Goal: Information Seeking & Learning: Compare options

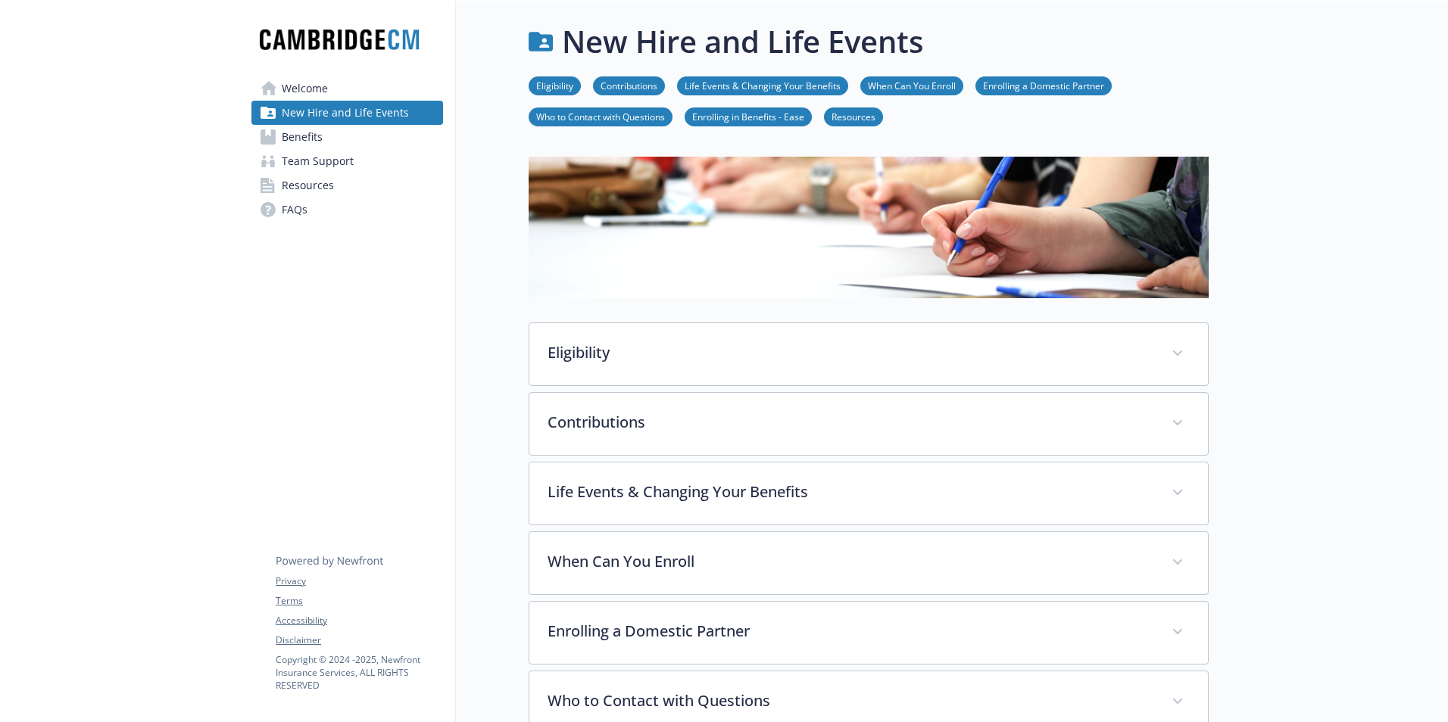
click at [303, 91] on span "Welcome" at bounding box center [305, 88] width 46 height 24
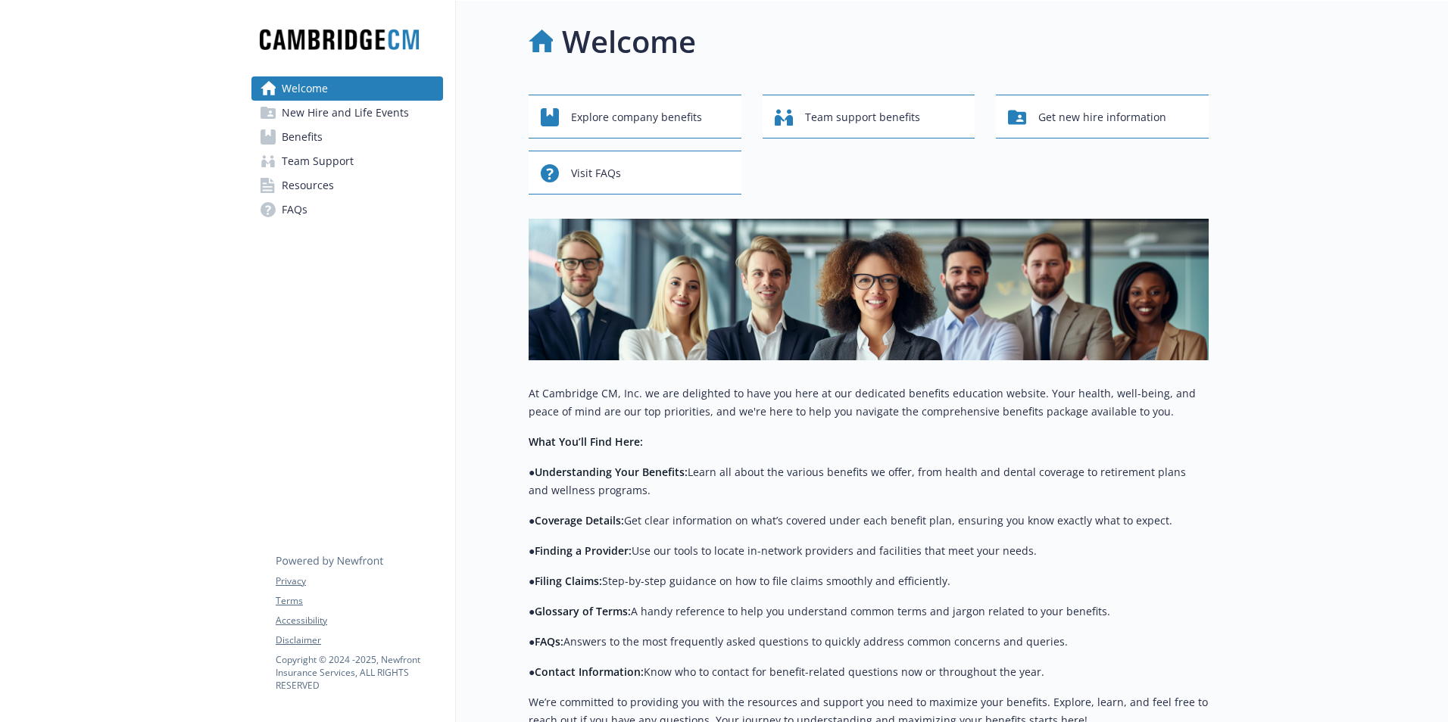
click at [381, 115] on span "New Hire and Life Events" at bounding box center [345, 113] width 127 height 24
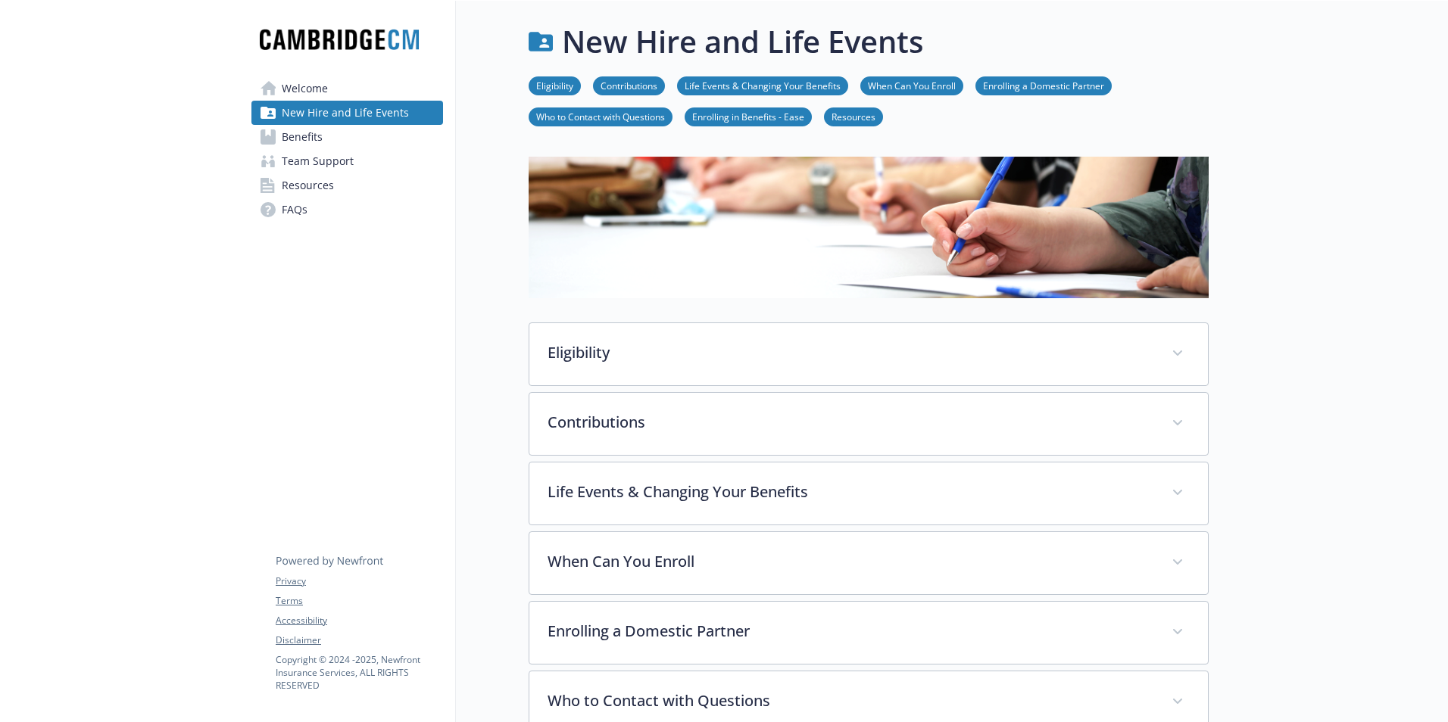
click at [299, 135] on span "Benefits" at bounding box center [302, 137] width 41 height 24
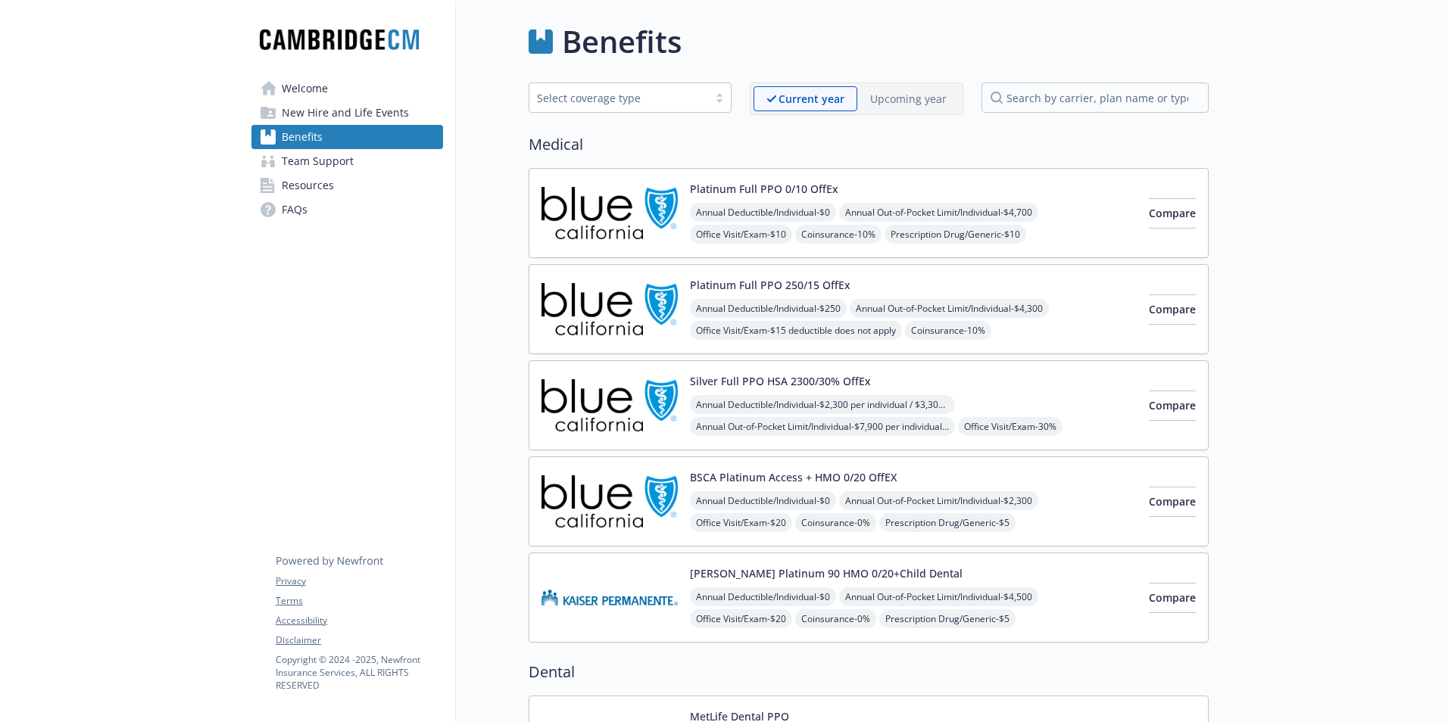
click at [329, 185] on span "Resources" at bounding box center [308, 185] width 52 height 24
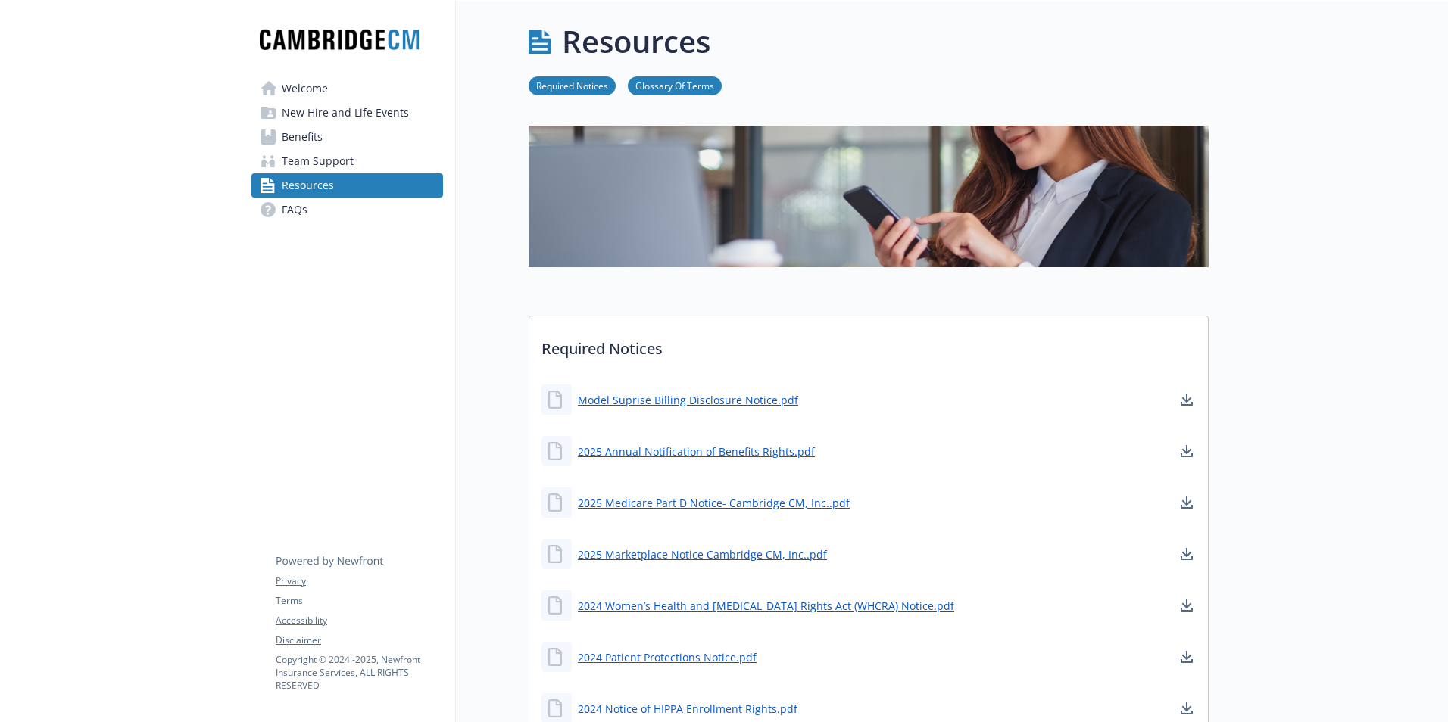
click at [307, 89] on span "Welcome" at bounding box center [305, 88] width 46 height 24
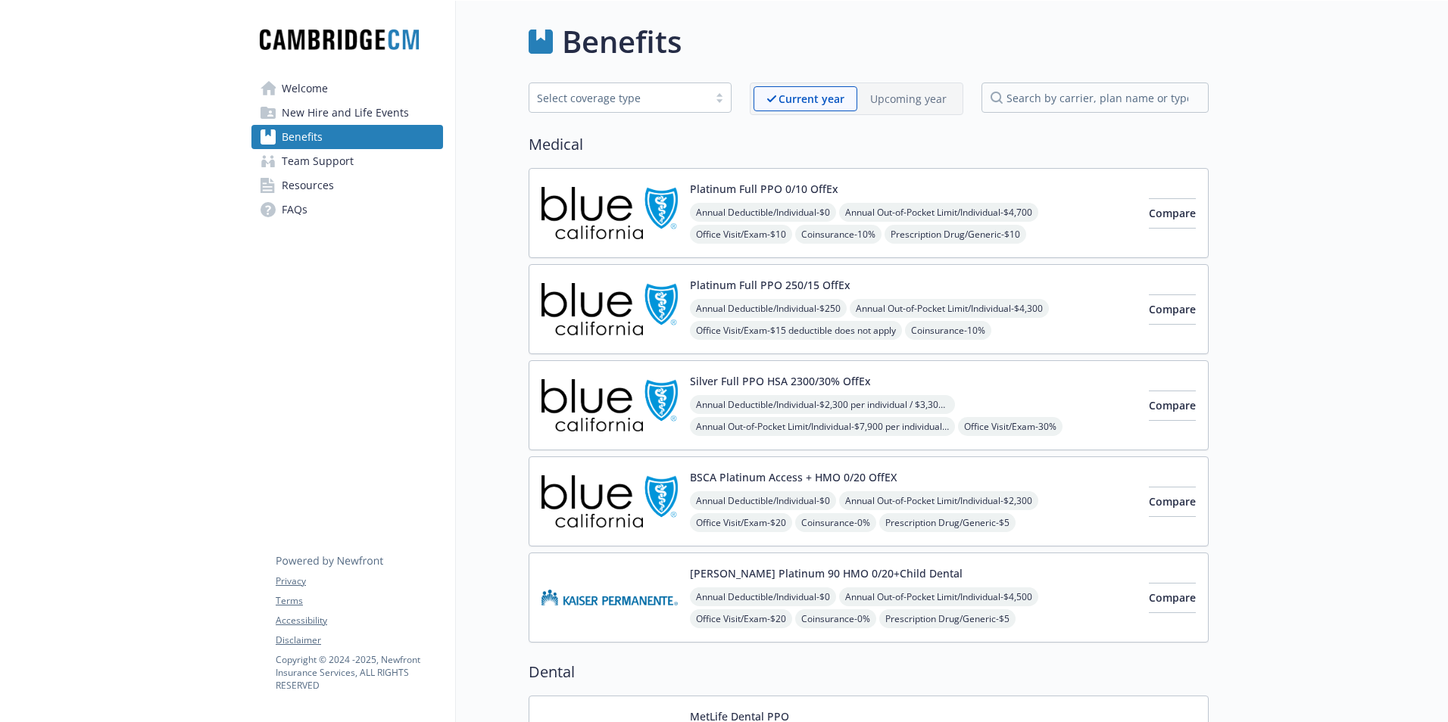
click at [899, 99] on p "Upcoming year" at bounding box center [908, 99] width 76 height 16
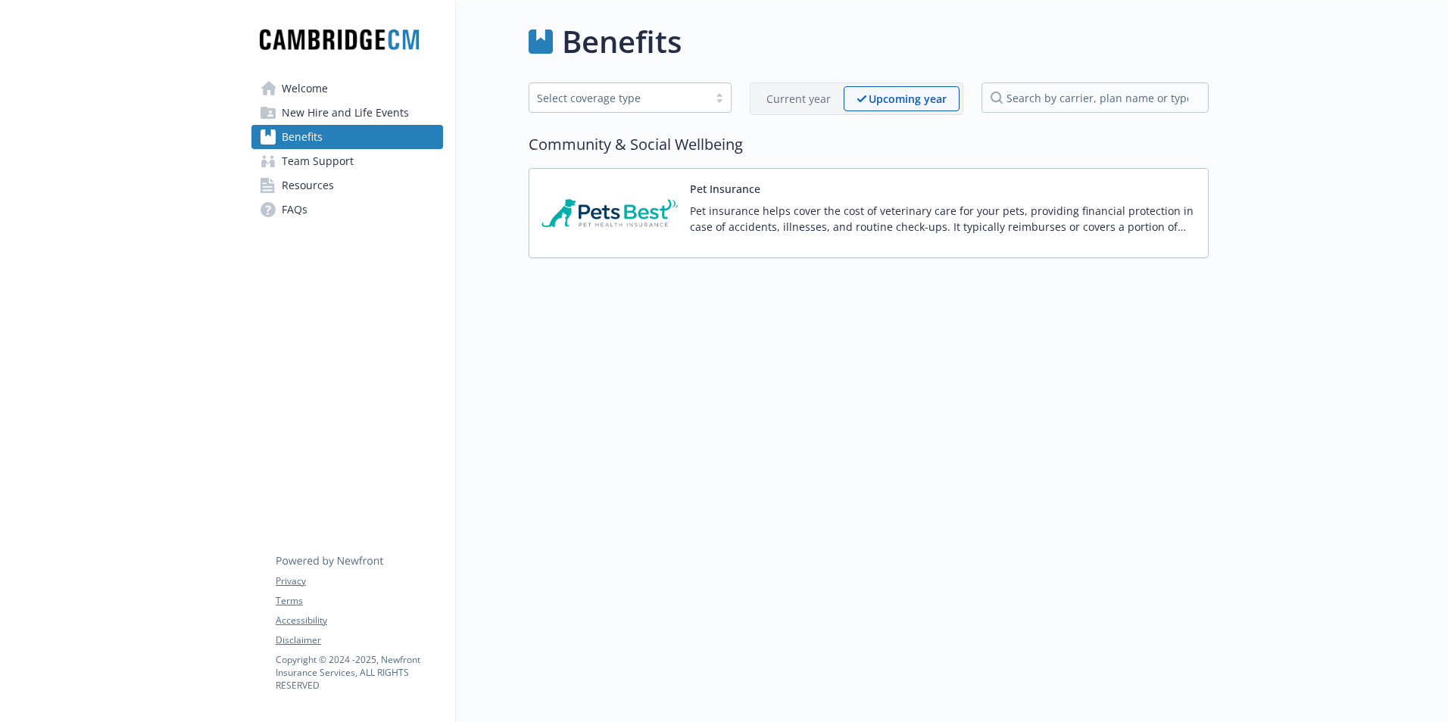
click at [797, 98] on p "Current year" at bounding box center [798, 99] width 64 height 16
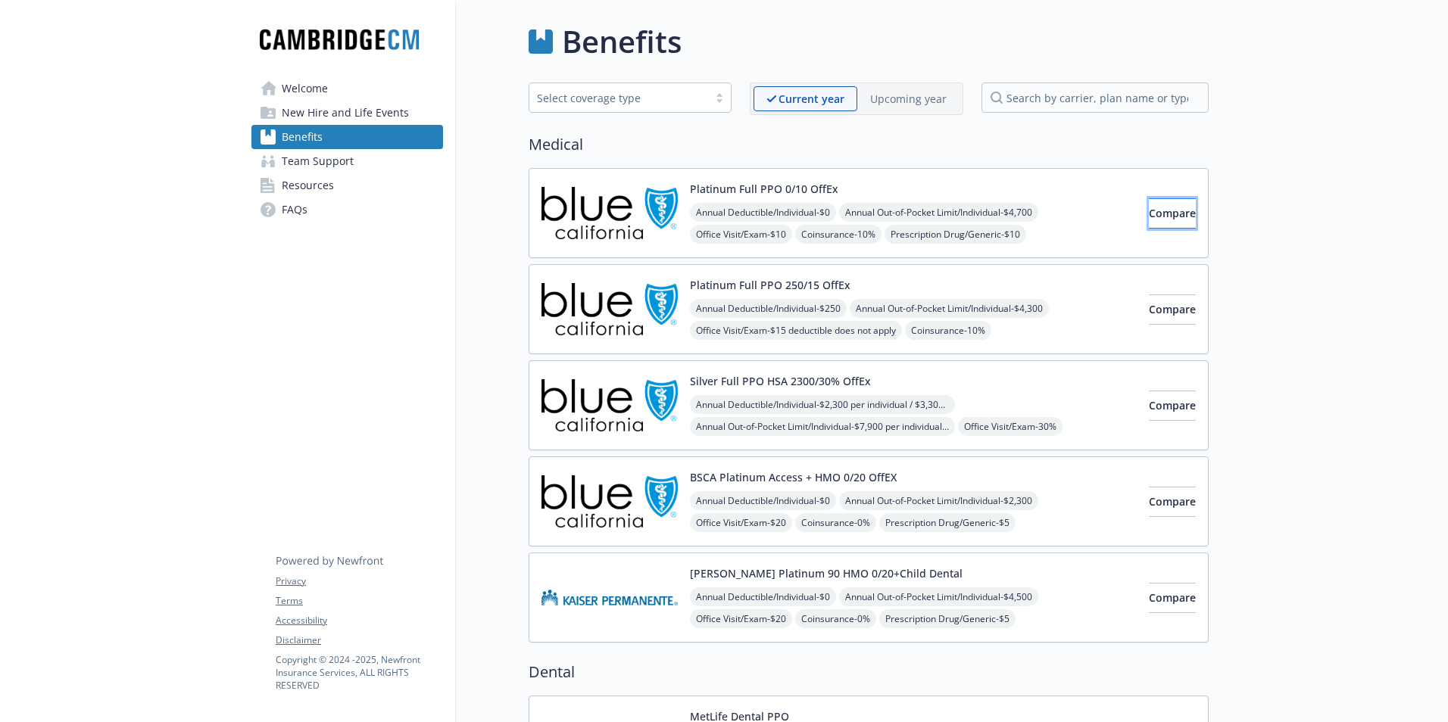
click at [1148, 215] on span "Compare" at bounding box center [1171, 213] width 47 height 14
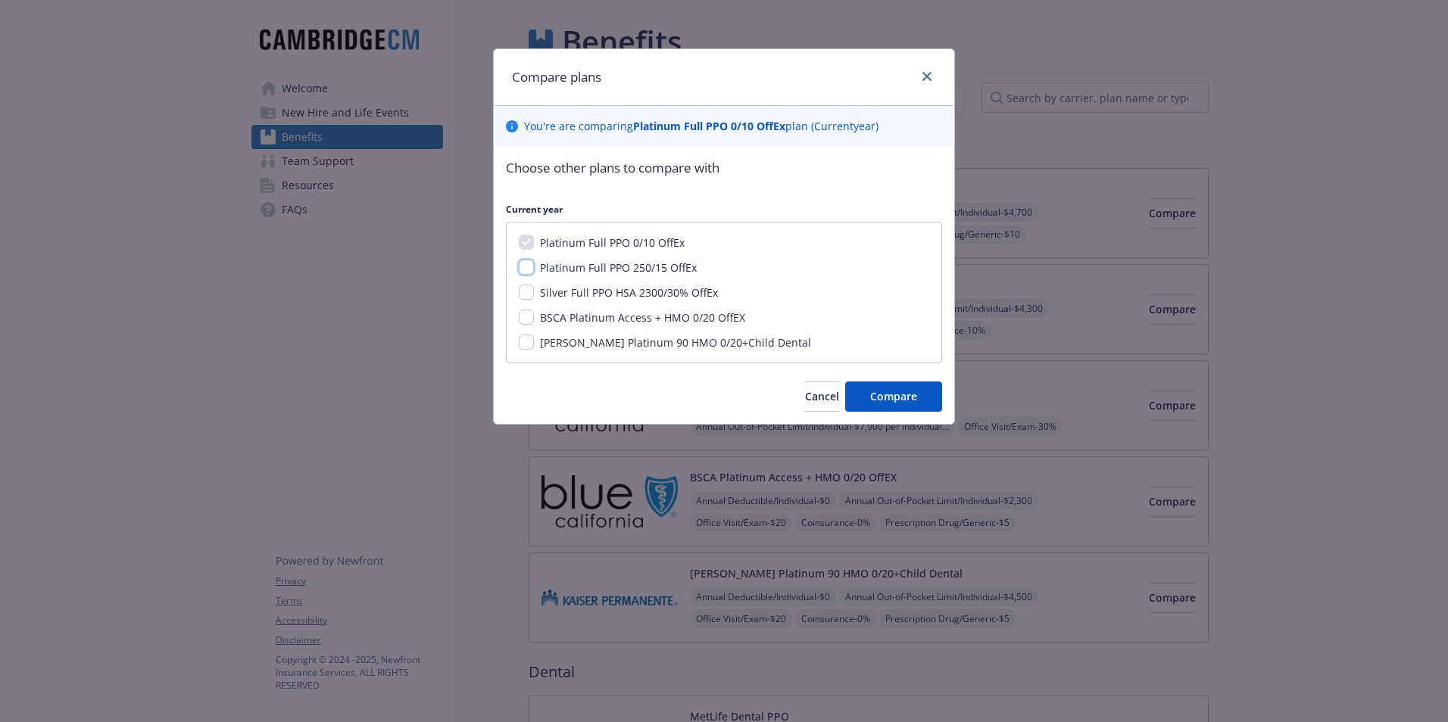
click at [528, 267] on input "Platinum Full PPO 250/15 OffEx" at bounding box center [526, 267] width 15 height 15
checkbox input "true"
click at [528, 294] on input "Silver Full PPO HSA 2300/30% OffEx" at bounding box center [526, 292] width 15 height 15
checkbox input "true"
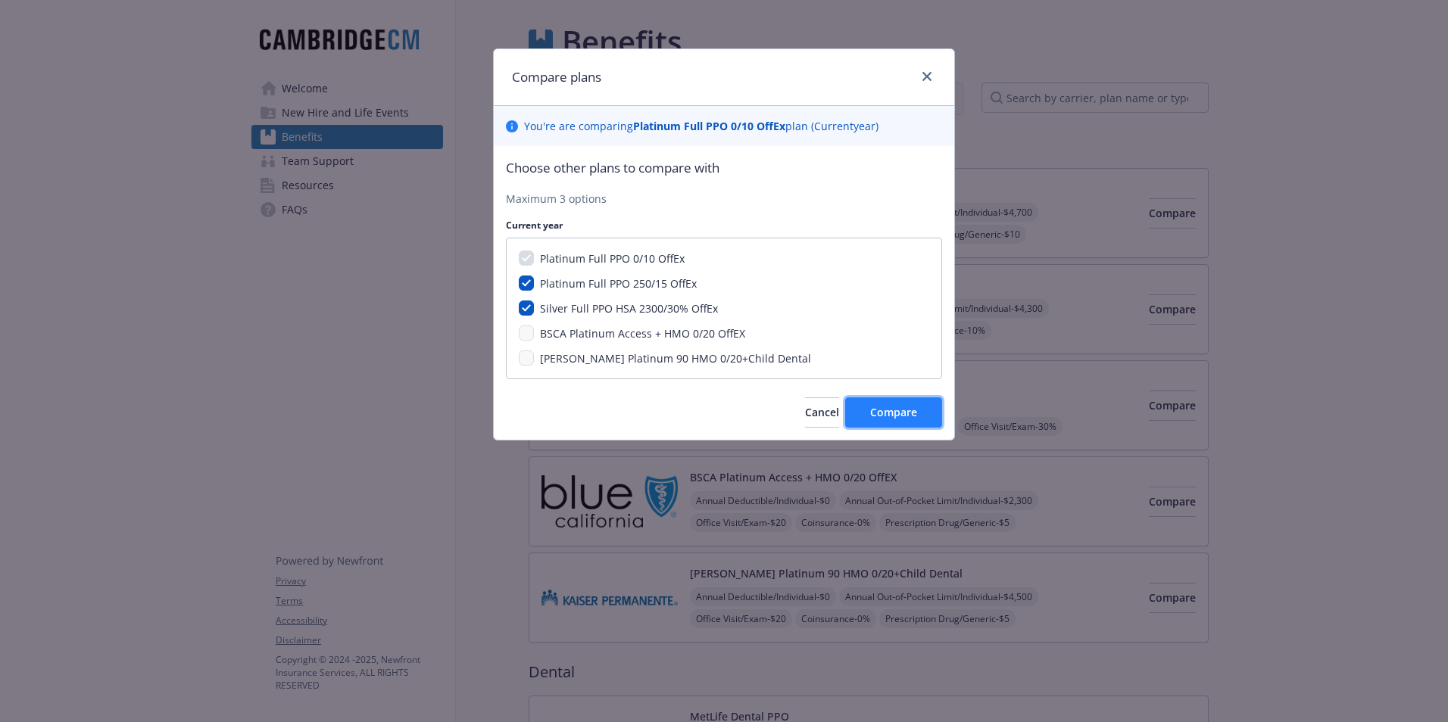
click at [926, 424] on button "Compare" at bounding box center [893, 412] width 97 height 30
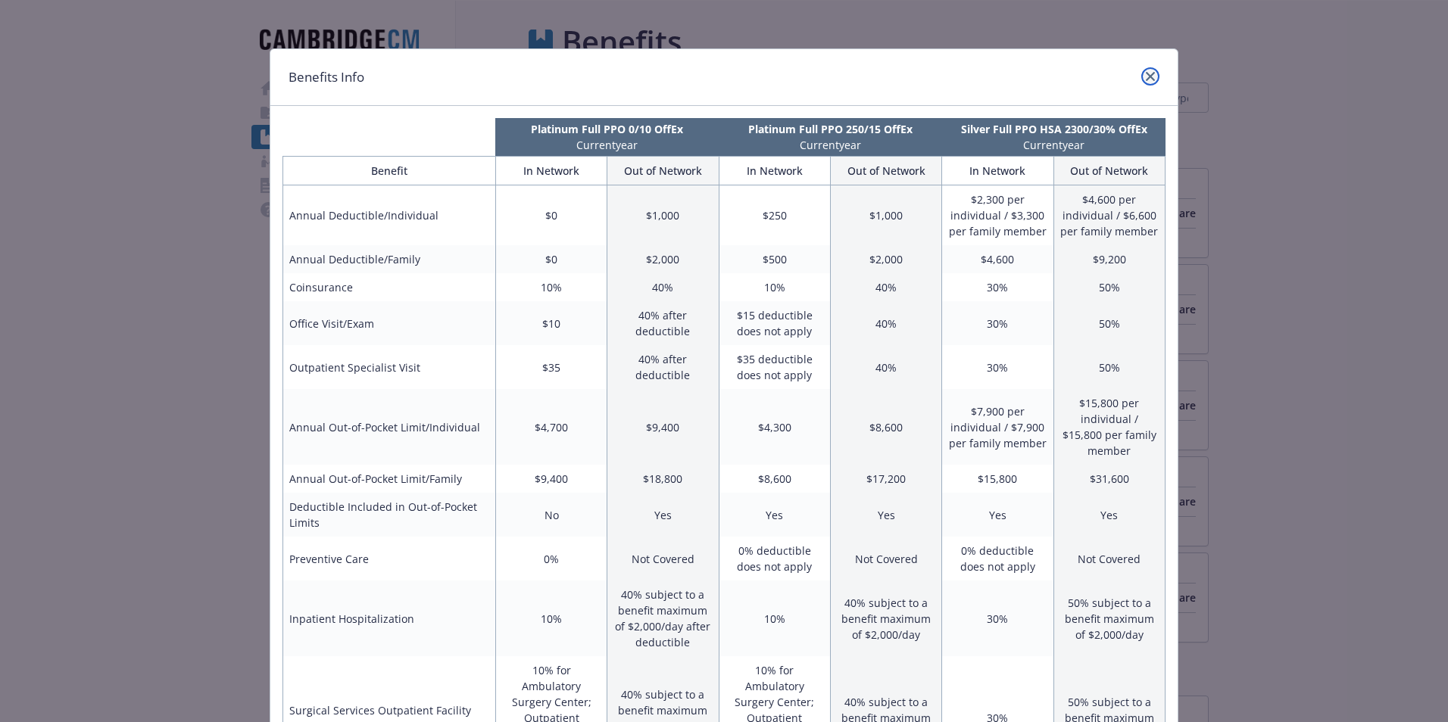
click at [1148, 77] on icon "close" at bounding box center [1149, 76] width 9 height 9
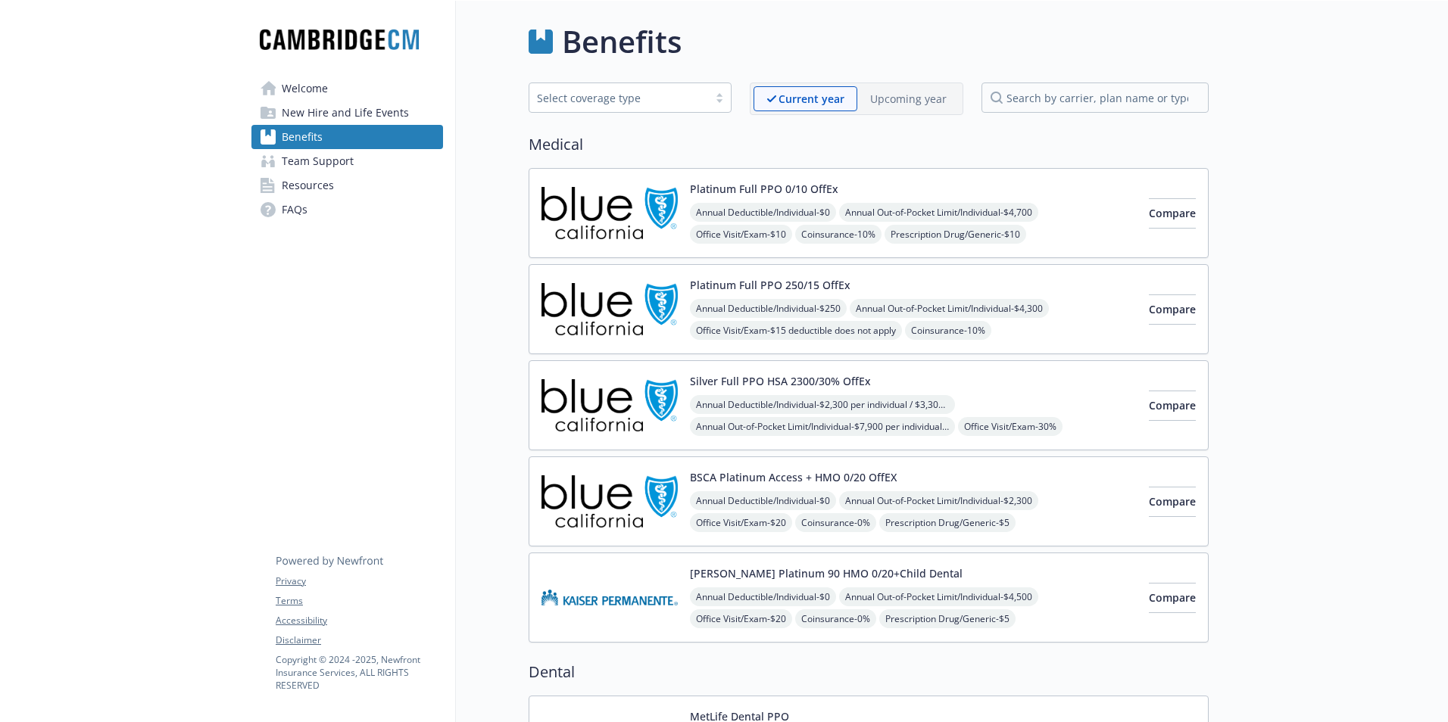
click at [315, 108] on span "New Hire and Life Events" at bounding box center [345, 113] width 127 height 24
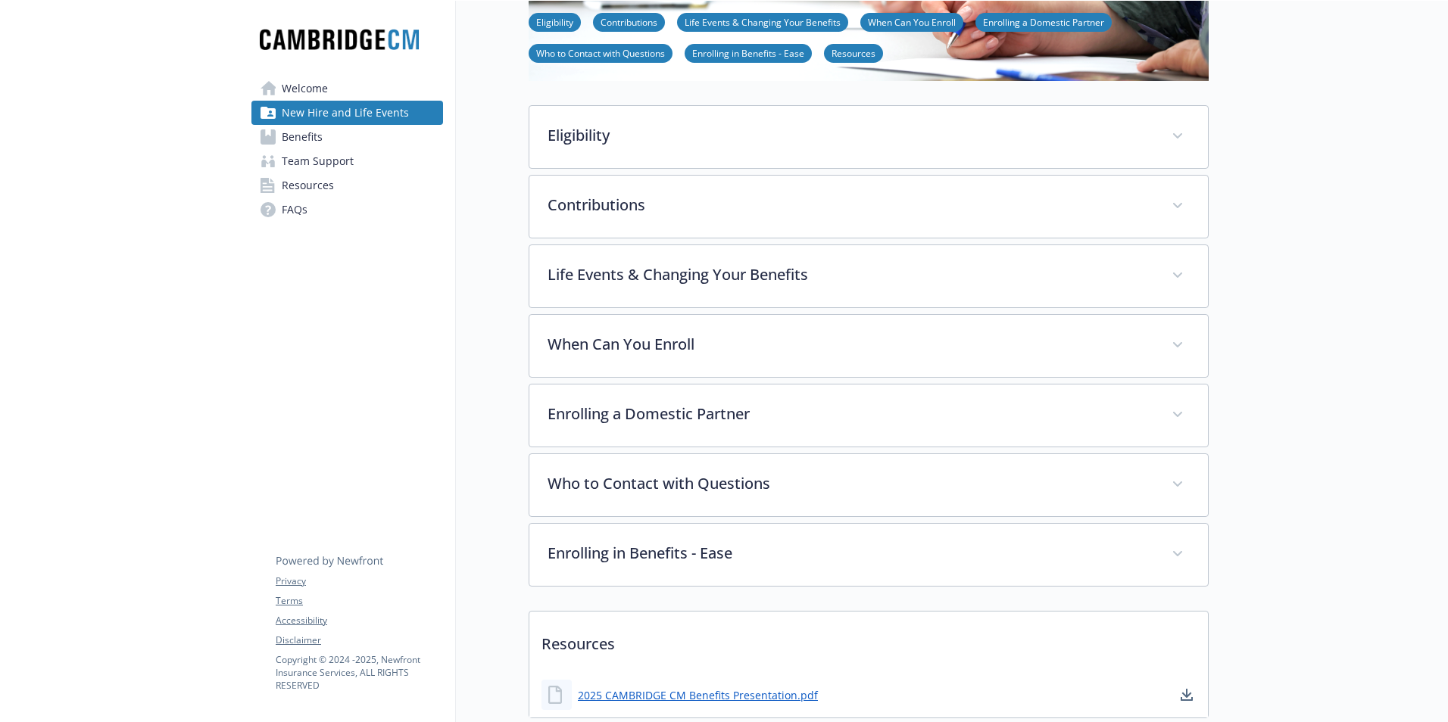
scroll to position [227, 0]
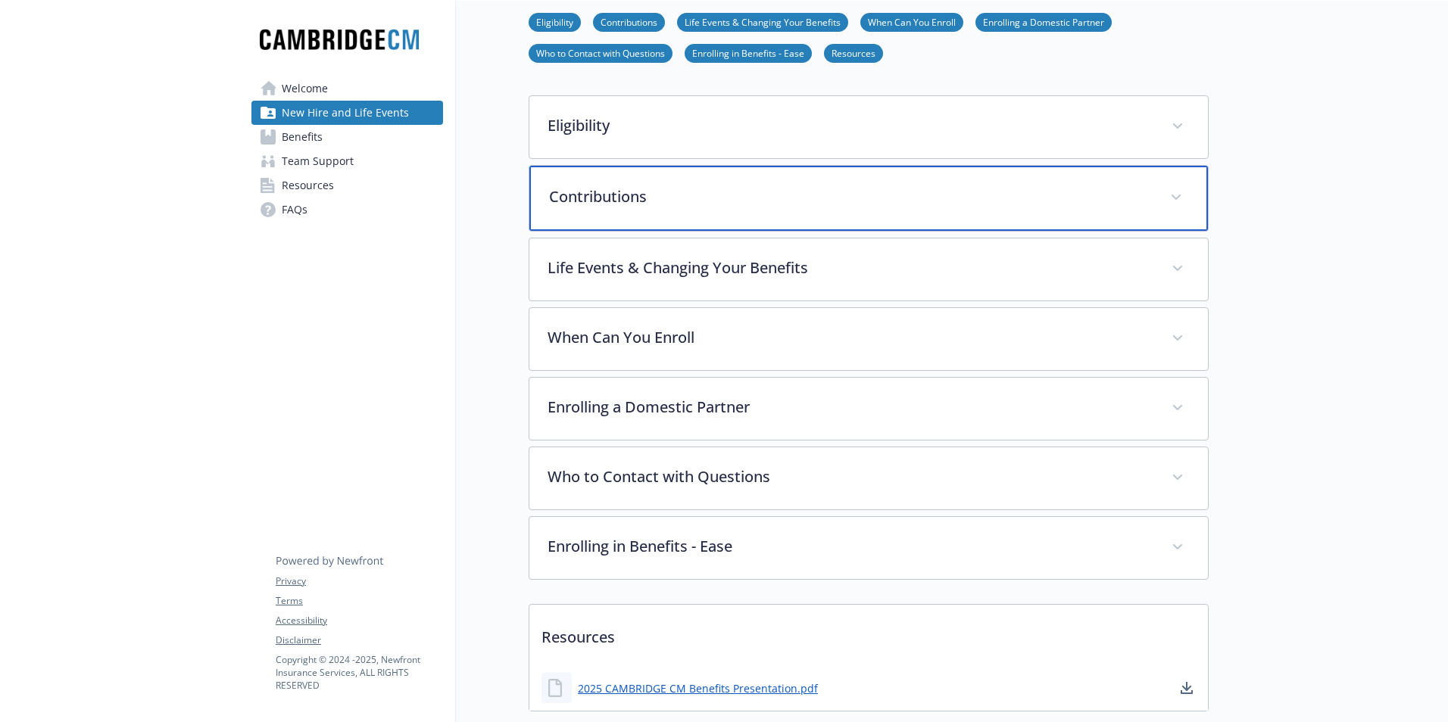
click at [696, 204] on p "Contributions" at bounding box center [850, 196] width 603 height 23
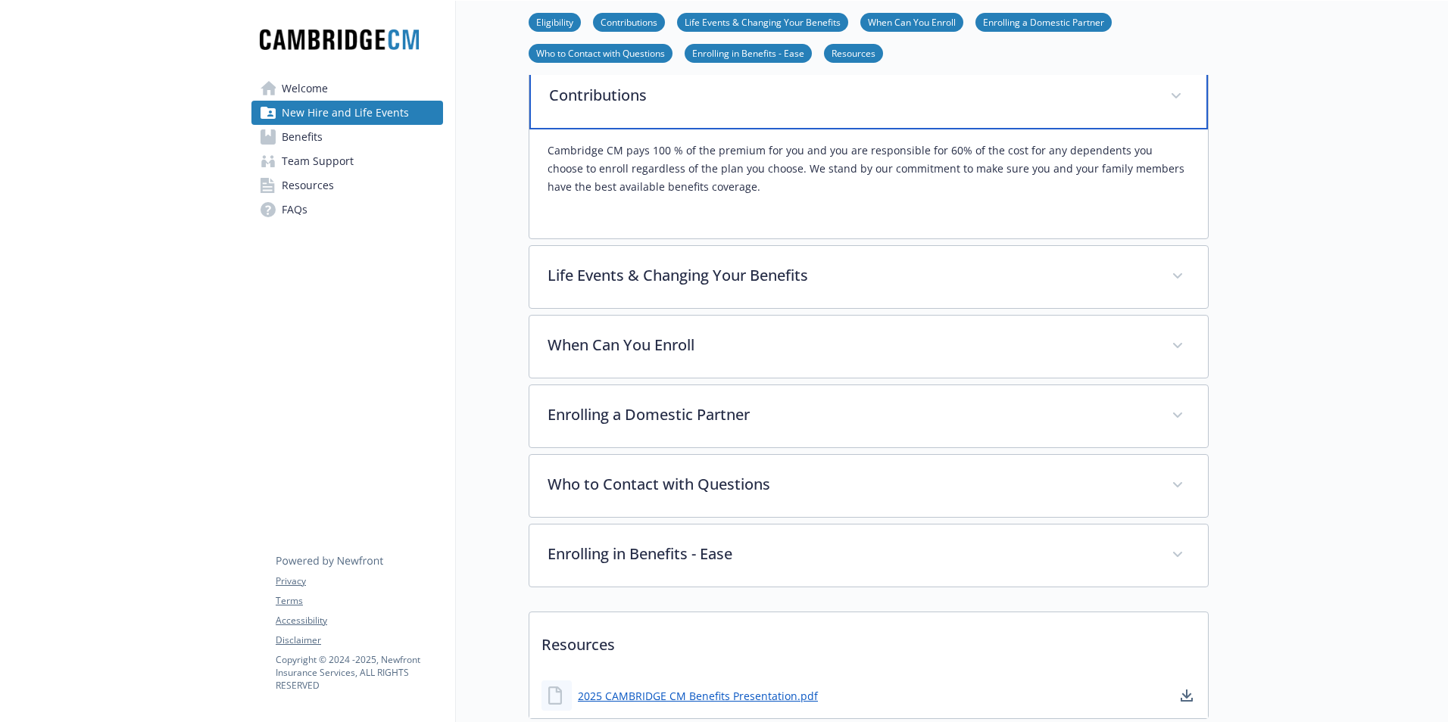
scroll to position [379, 0]
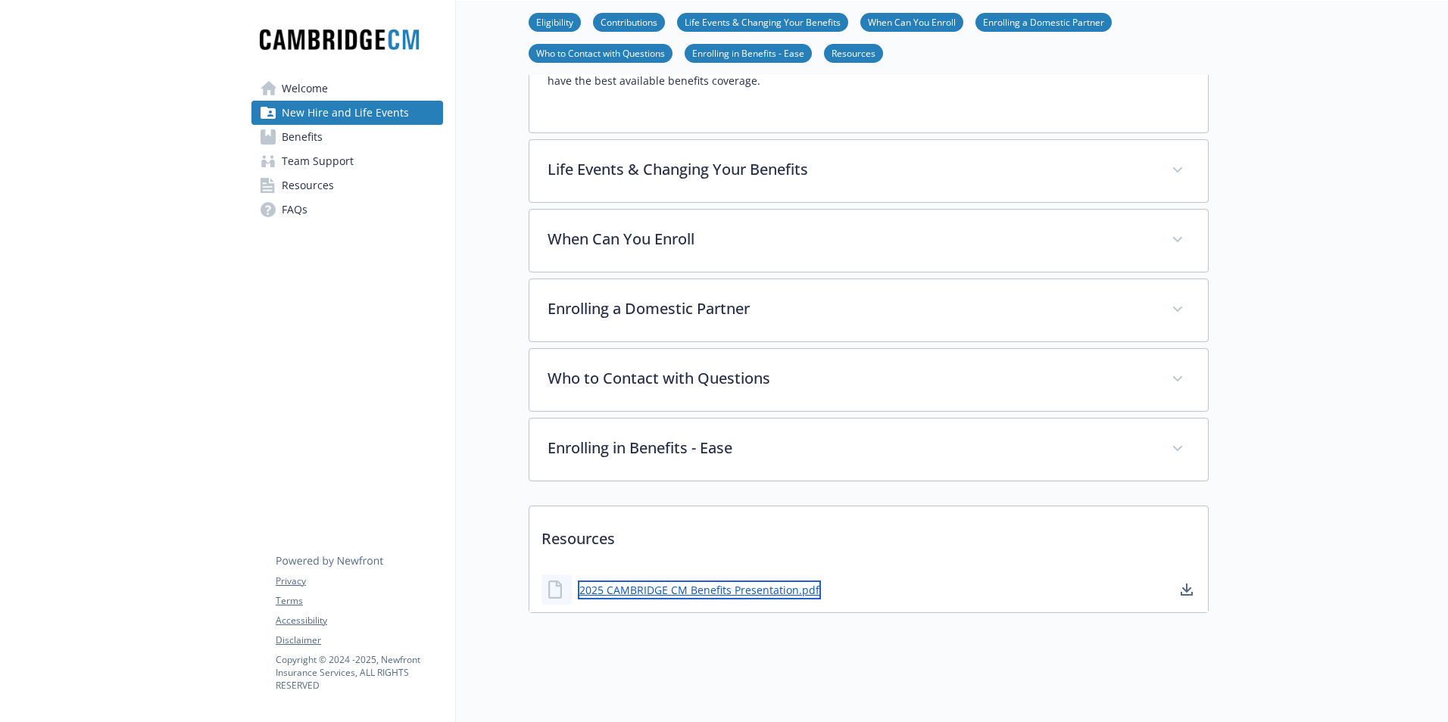
click at [712, 581] on link "2025 CAMBRIDGE CM Benefits Presentation.pdf" at bounding box center [699, 590] width 243 height 19
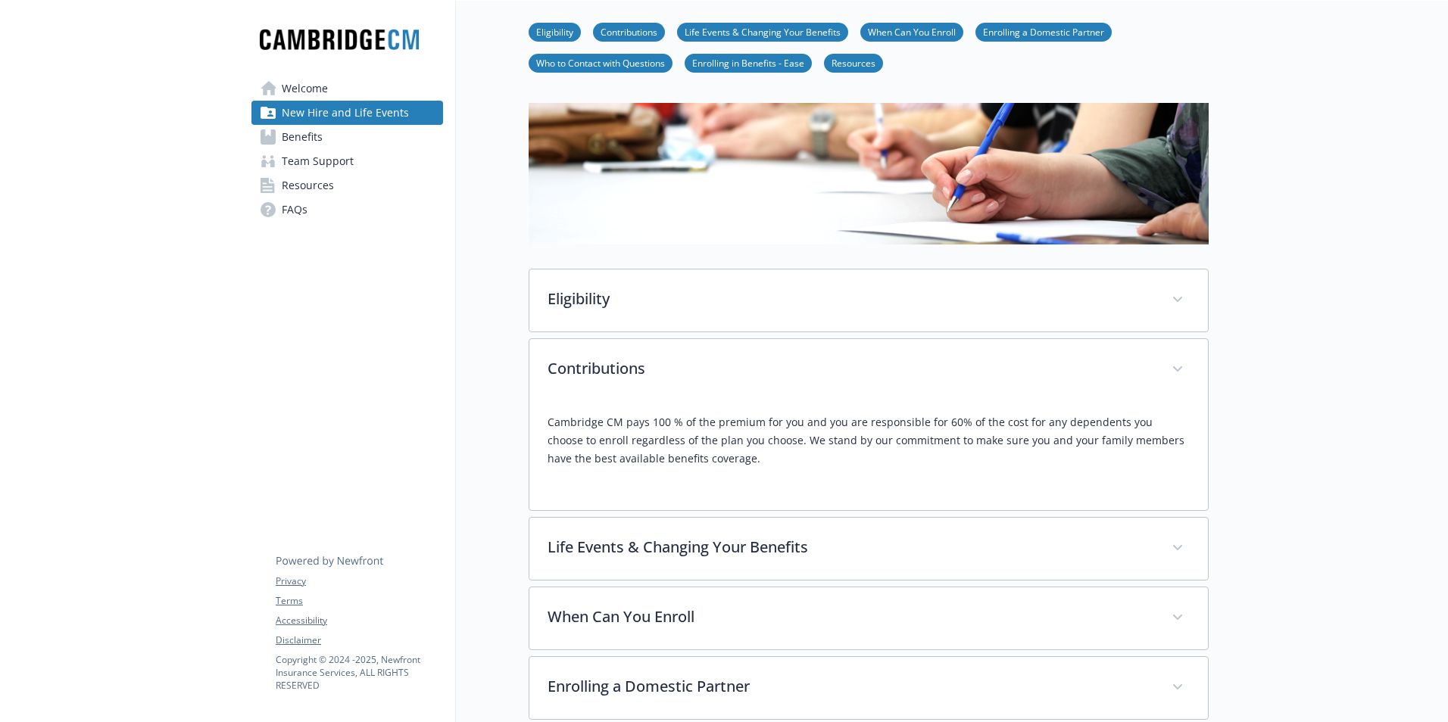
scroll to position [0, 0]
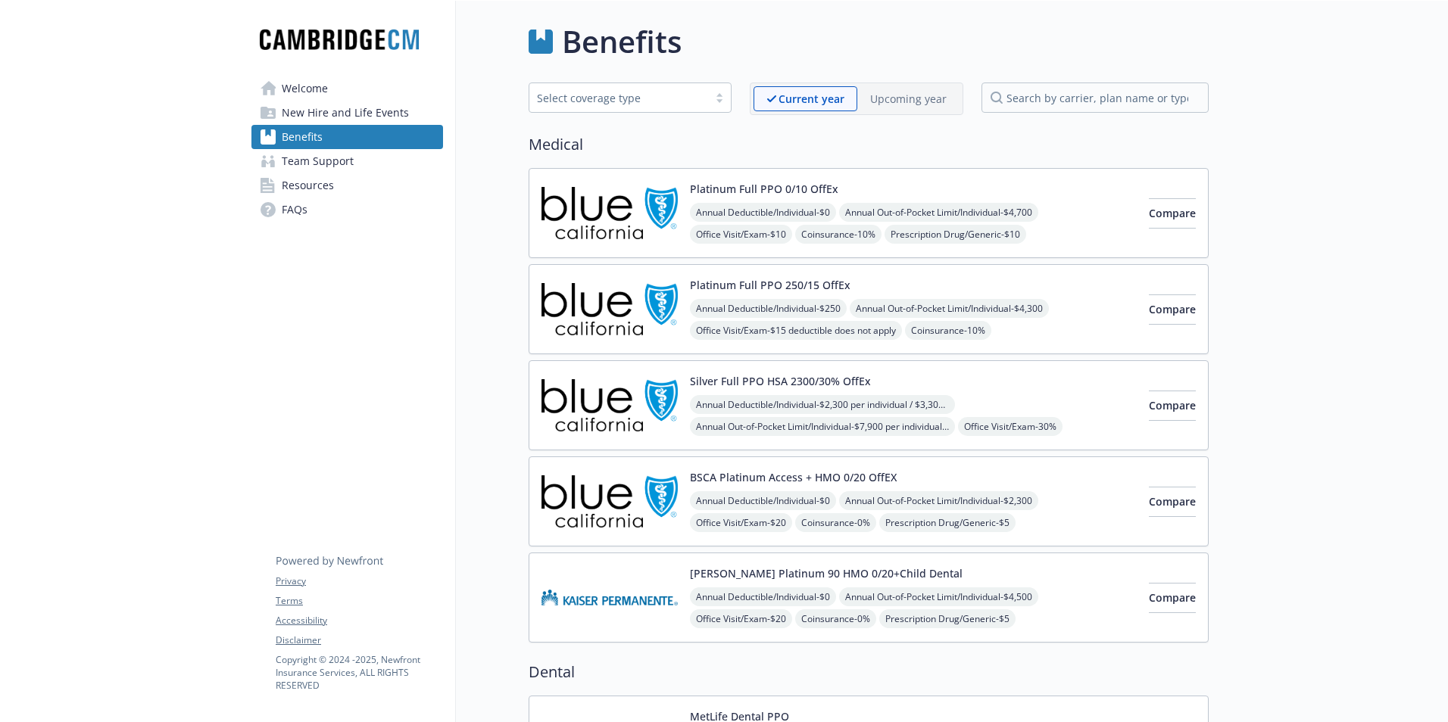
click at [303, 81] on span "Welcome" at bounding box center [305, 88] width 46 height 24
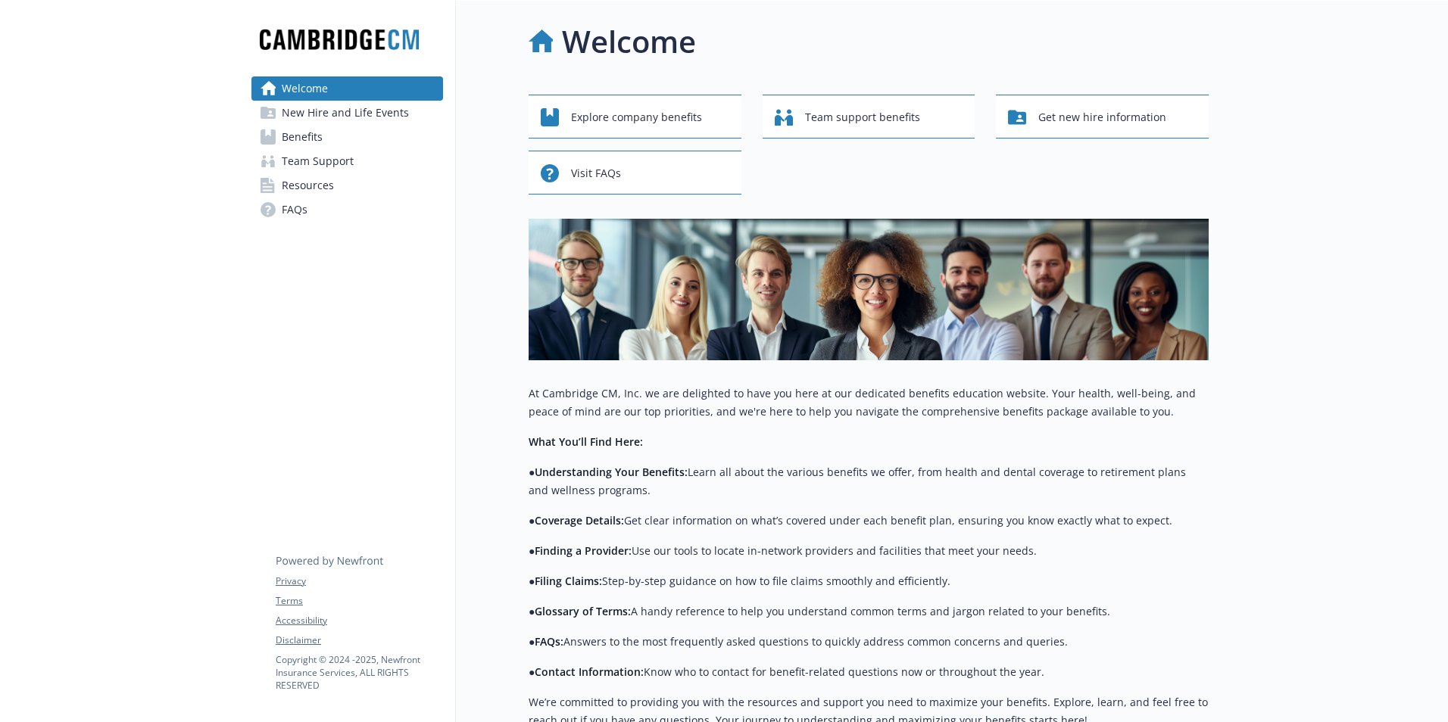
click at [329, 112] on span "New Hire and Life Events" at bounding box center [345, 113] width 127 height 24
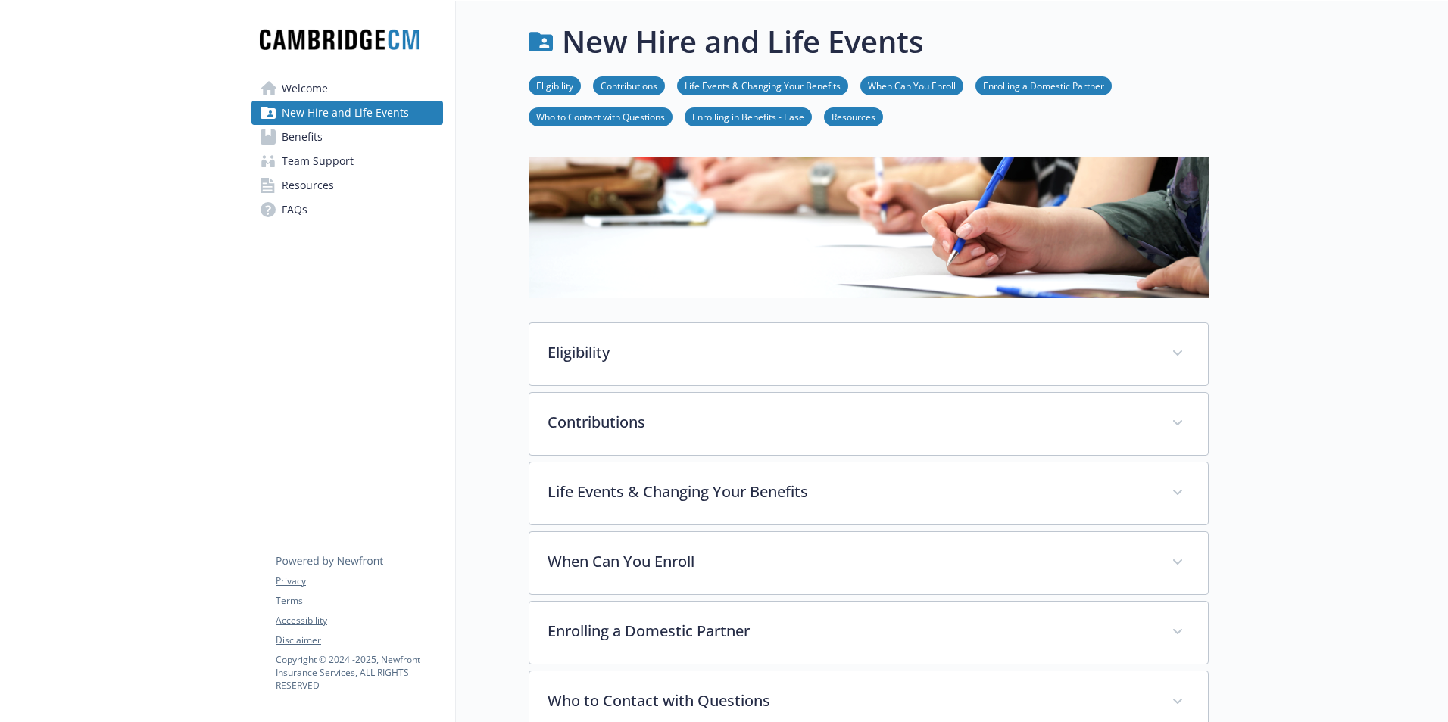
click at [330, 141] on link "Benefits" at bounding box center [347, 137] width 192 height 24
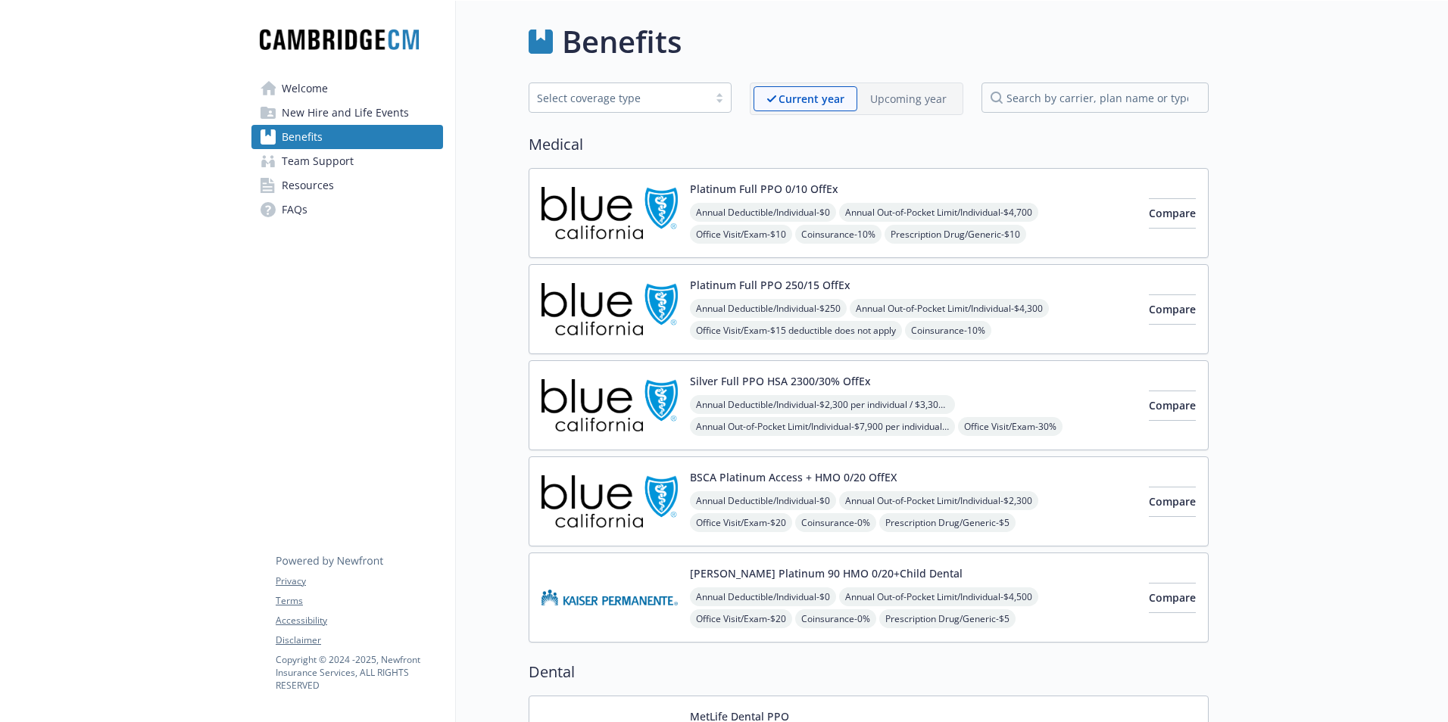
click at [800, 88] on div "Current year" at bounding box center [805, 98] width 104 height 25
click at [876, 98] on p "Upcoming year" at bounding box center [908, 99] width 76 height 16
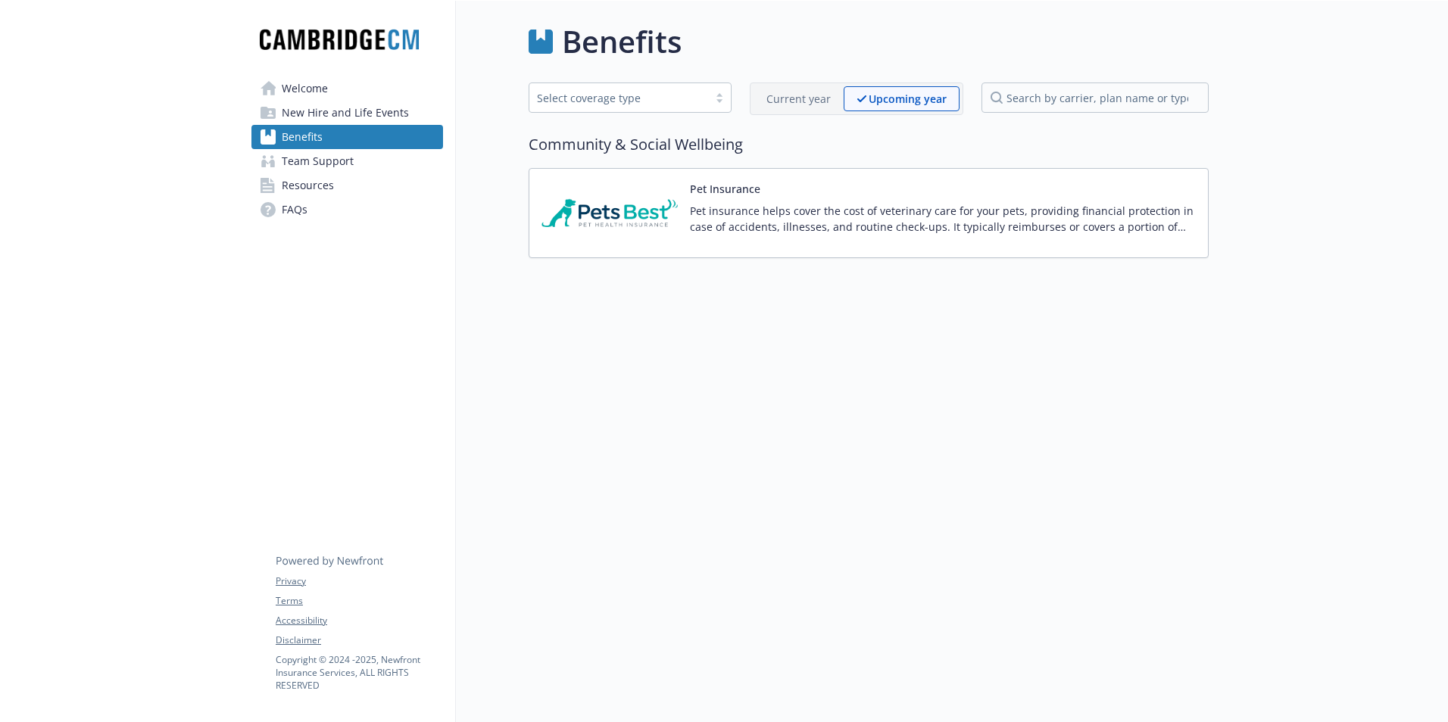
click at [821, 98] on p "Current year" at bounding box center [798, 99] width 64 height 16
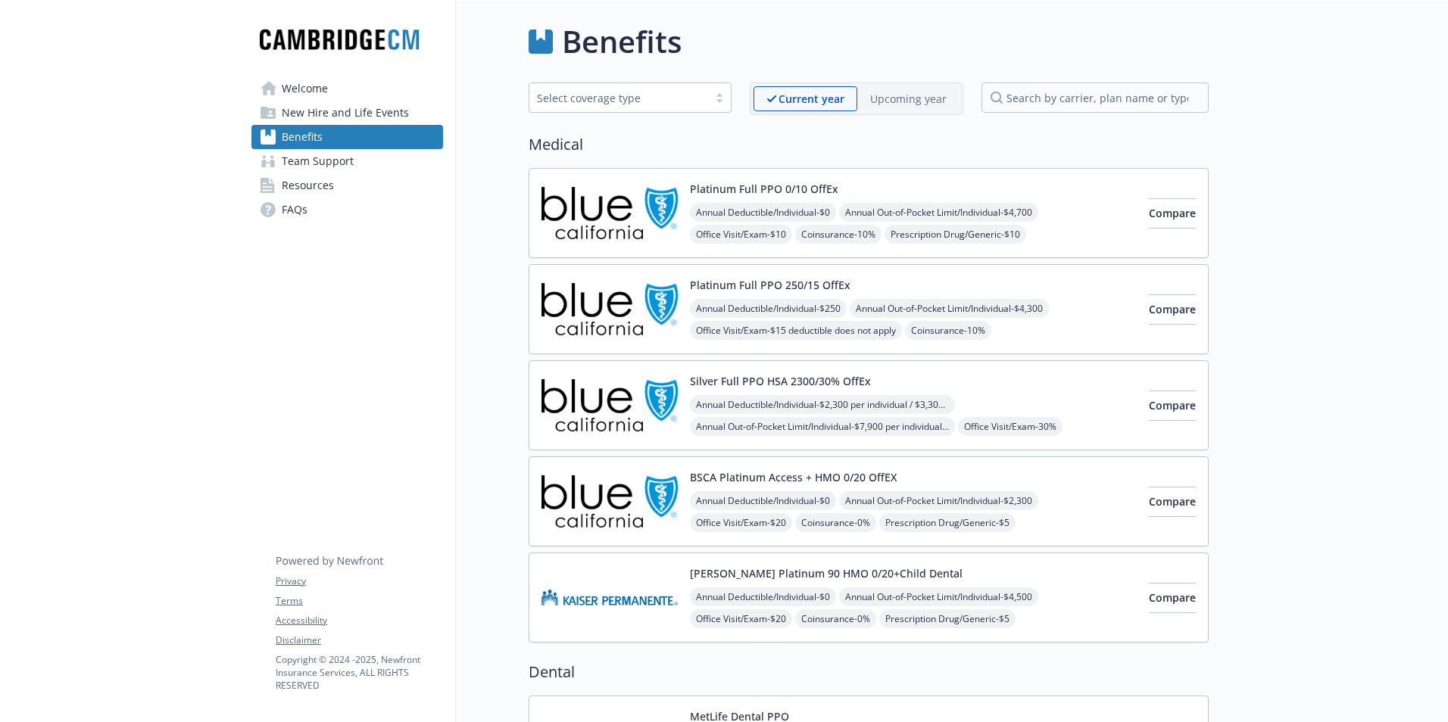
click at [319, 156] on span "Team Support" at bounding box center [318, 161] width 72 height 24
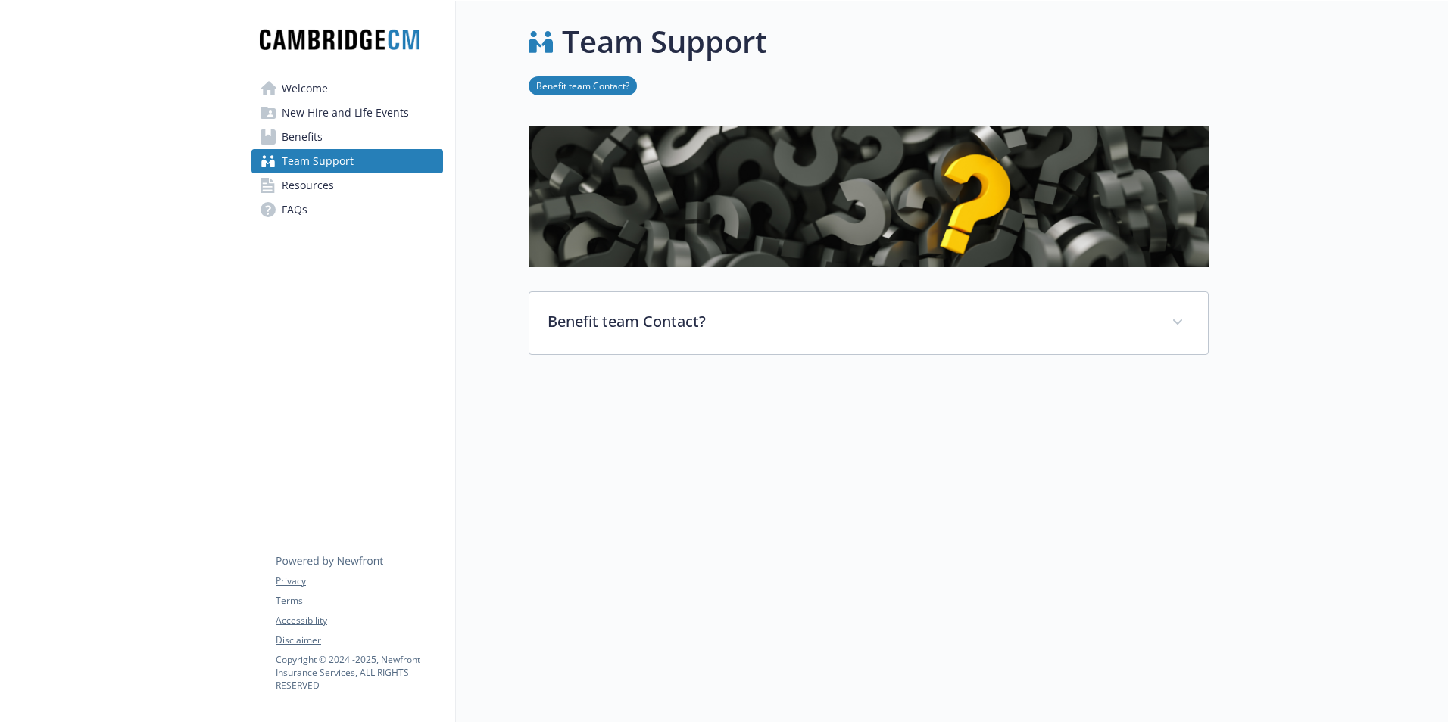
click at [318, 180] on span "Resources" at bounding box center [308, 185] width 52 height 24
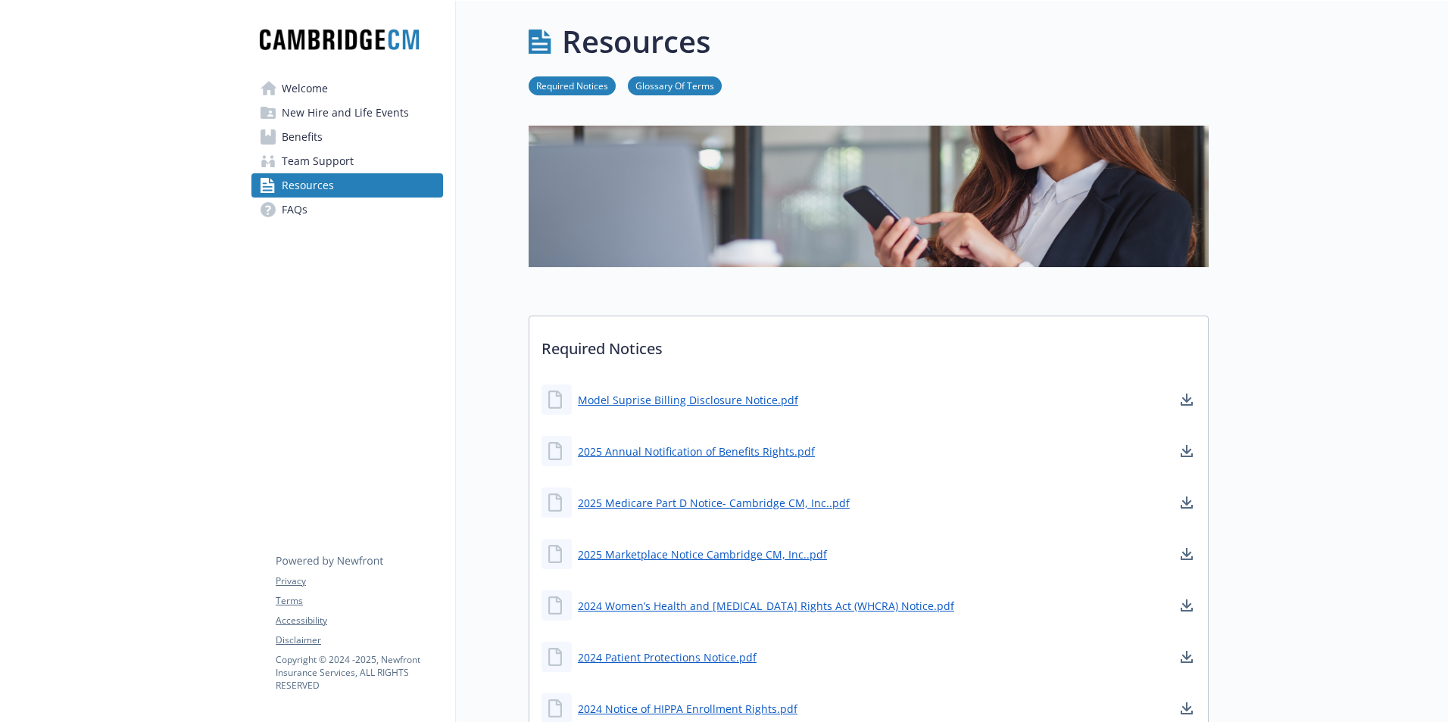
click at [303, 92] on span "Welcome" at bounding box center [305, 88] width 46 height 24
